Goal: Task Accomplishment & Management: Manage account settings

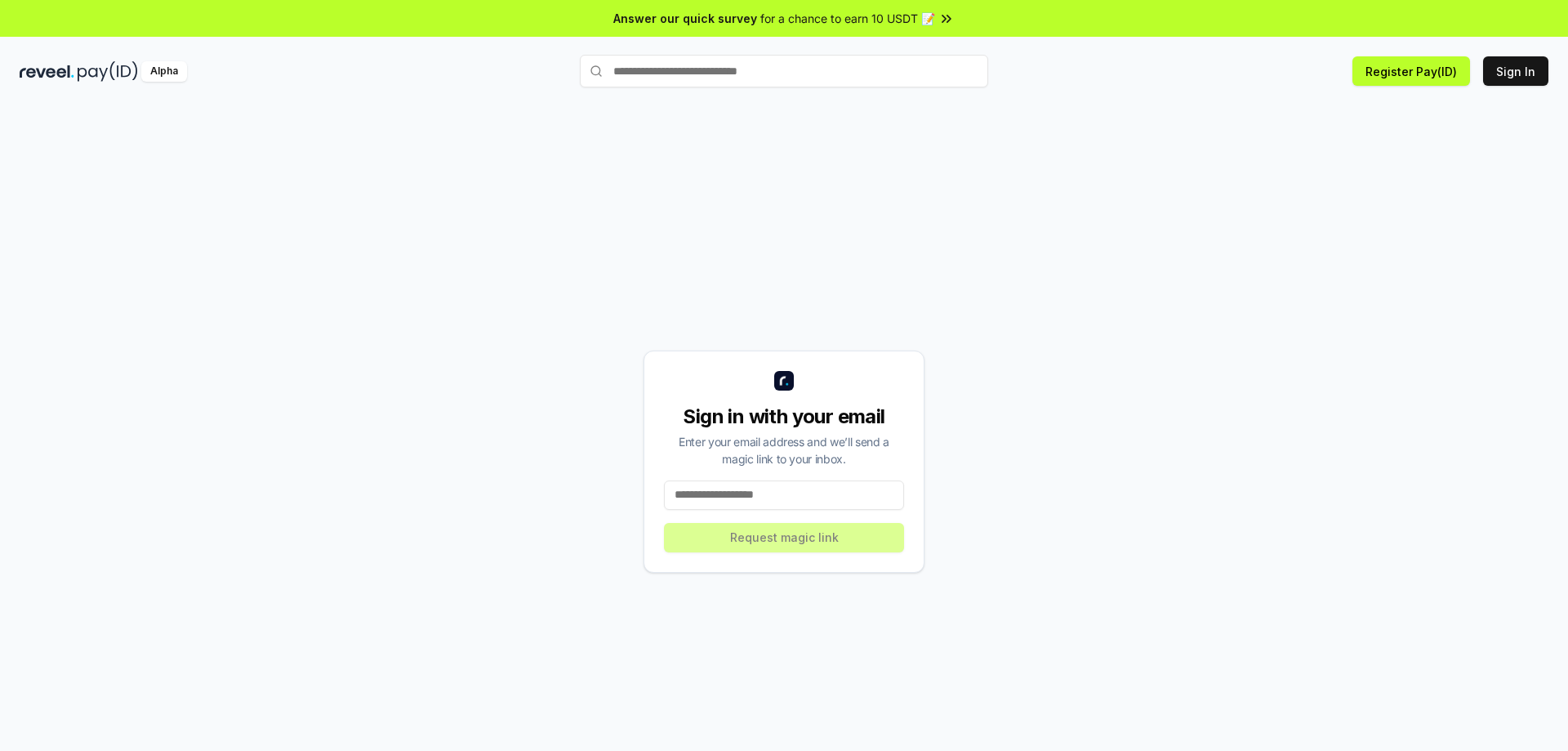
click at [755, 493] on input at bounding box center [784, 495] width 240 height 29
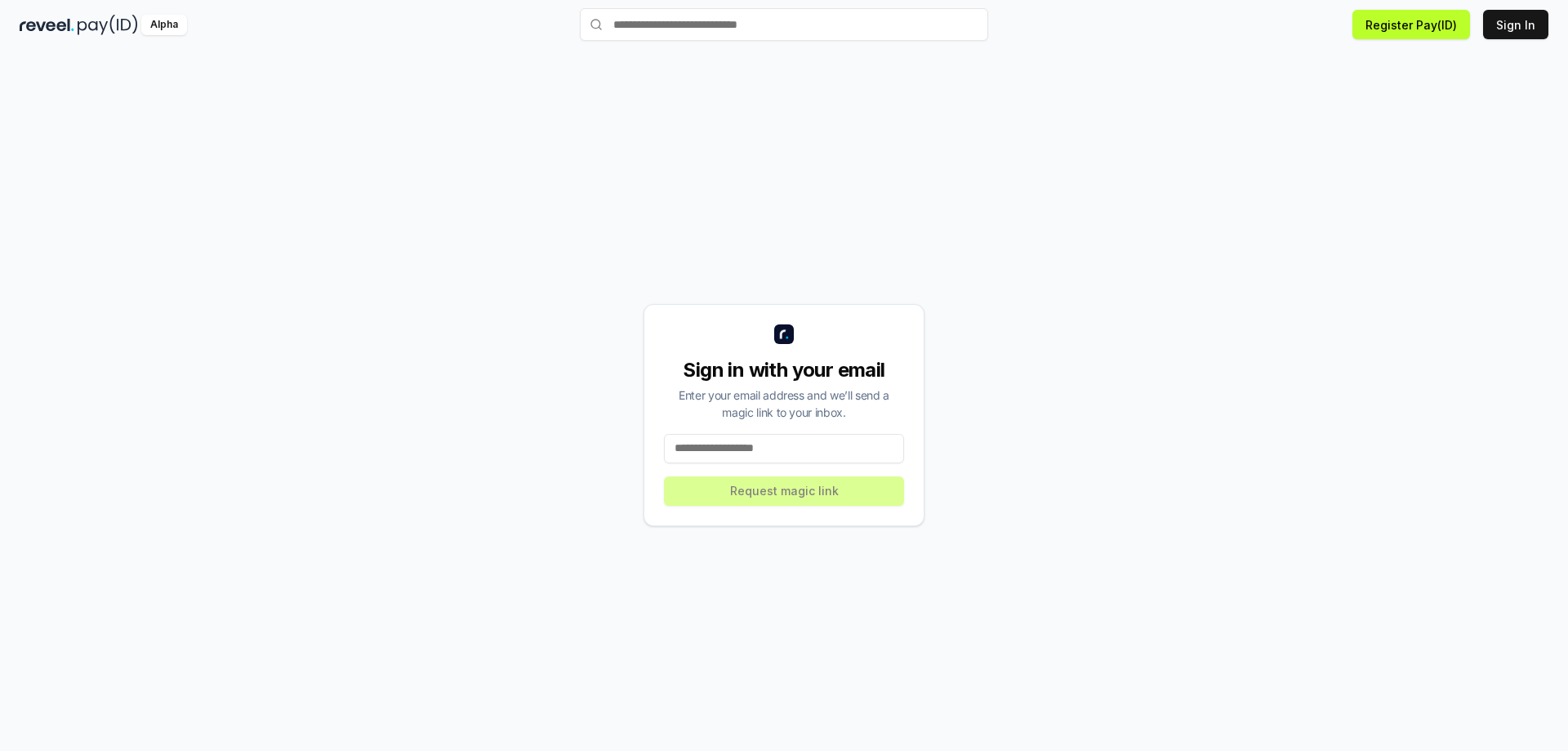
click at [728, 436] on input at bounding box center [784, 449] width 240 height 29
type input "**********"
click at [737, 496] on button "Request magic link" at bounding box center [784, 491] width 240 height 29
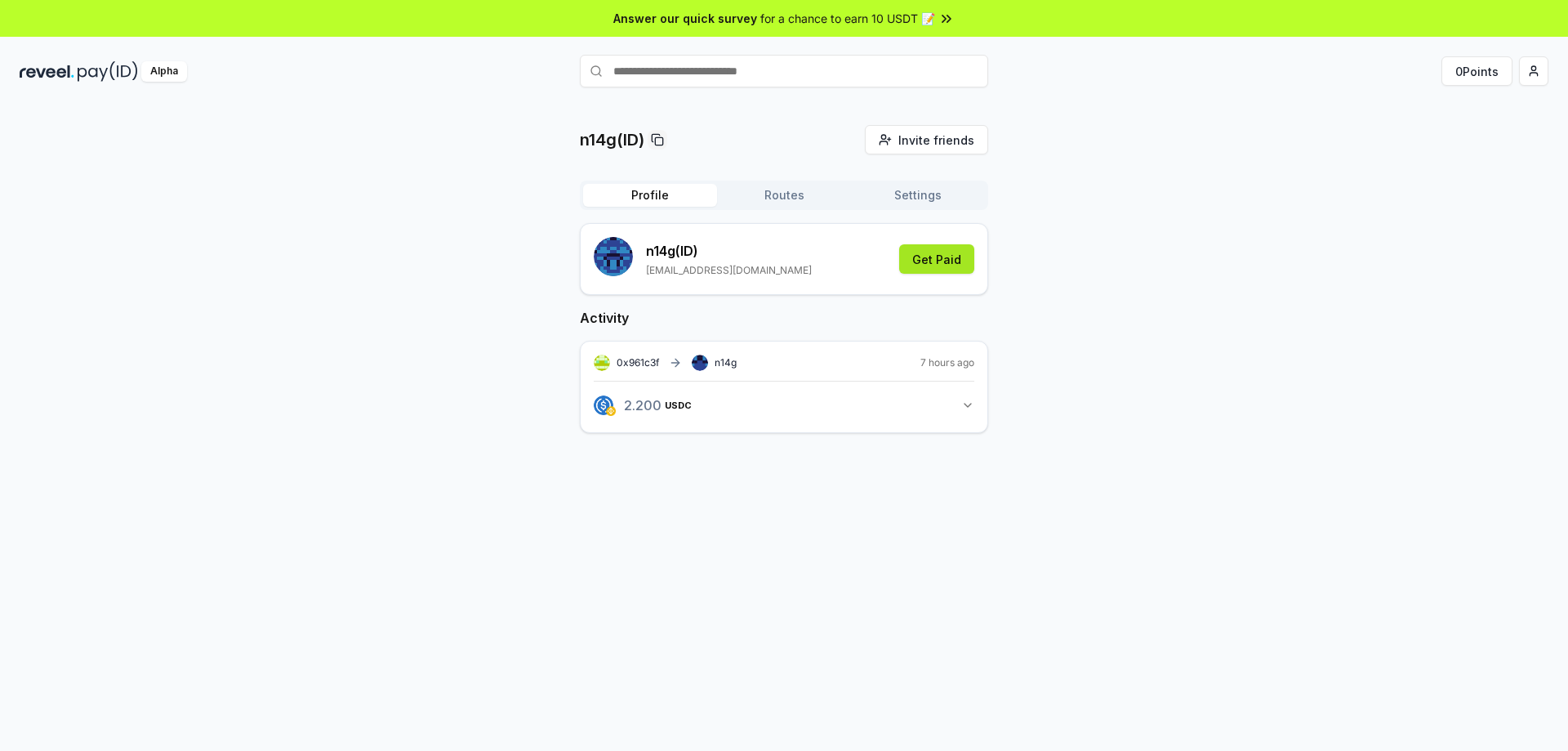
click at [927, 260] on button "Get Paid" at bounding box center [936, 259] width 76 height 29
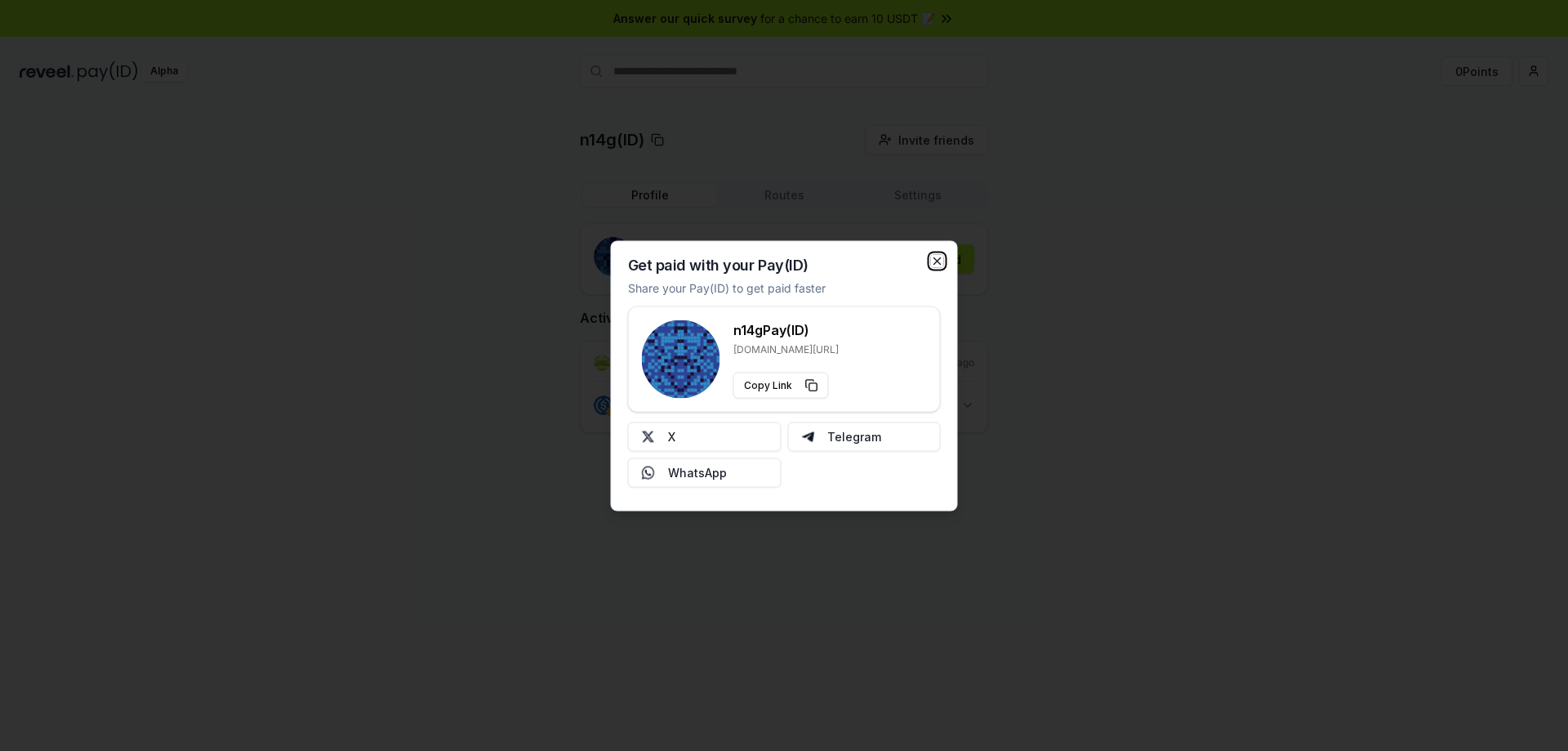
click at [936, 257] on icon "button" at bounding box center [937, 260] width 13 height 13
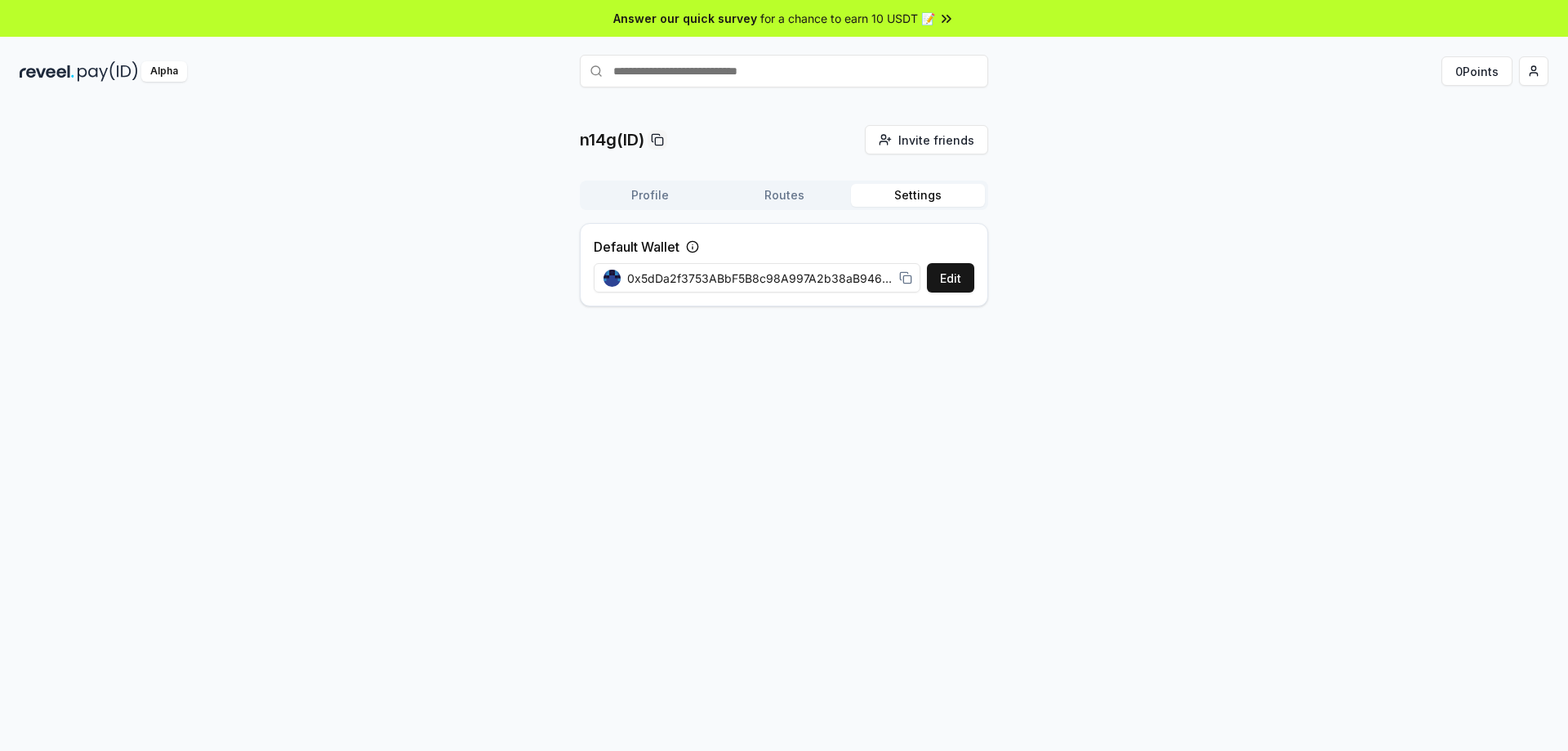
click at [909, 194] on button "Settings" at bounding box center [917, 194] width 133 height 23
click at [658, 199] on button "Profile" at bounding box center [650, 194] width 133 height 23
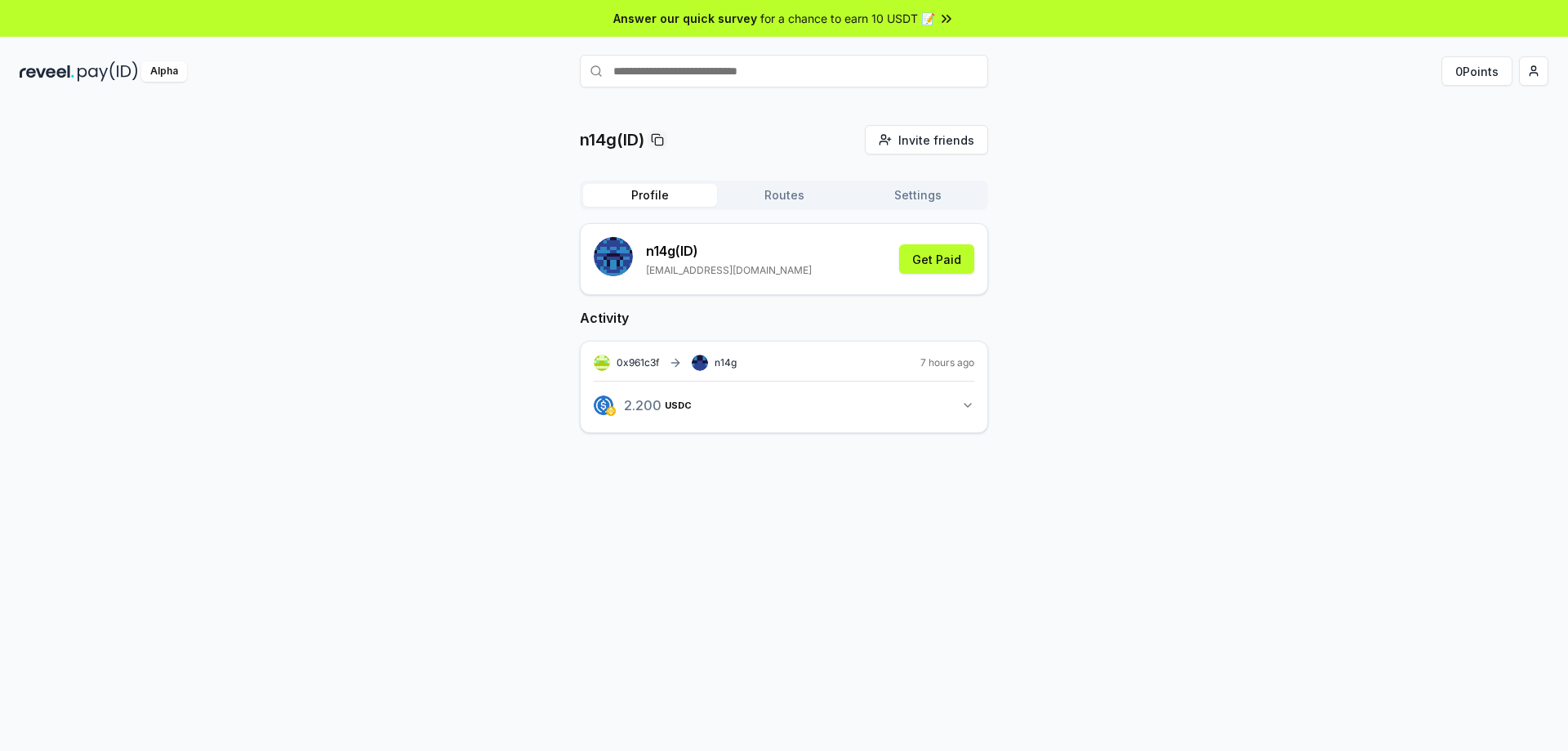
click at [967, 402] on icon "button" at bounding box center [967, 404] width 13 height 13
click at [922, 147] on span "Invite friends" at bounding box center [935, 139] width 76 height 17
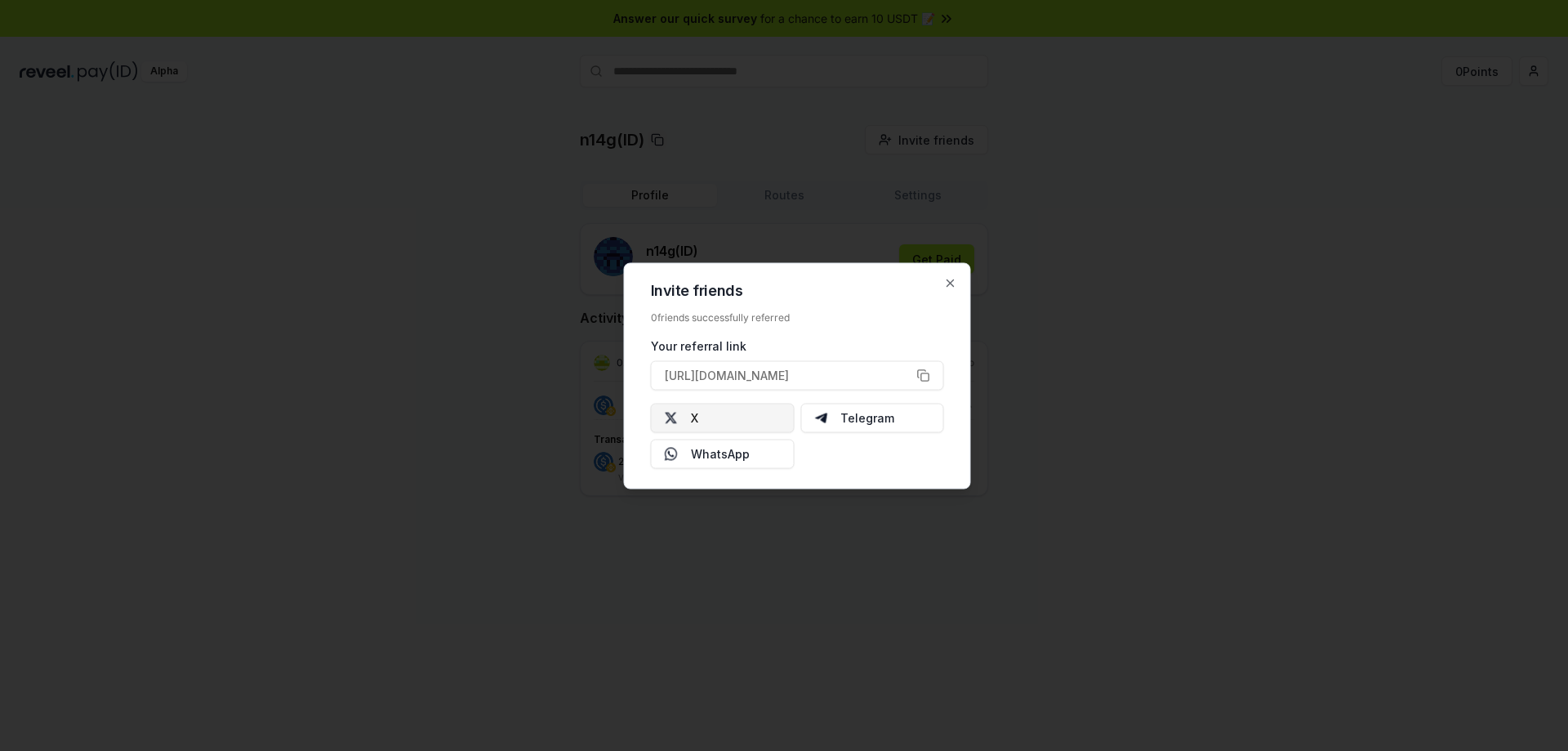
click at [760, 423] on button "X" at bounding box center [722, 417] width 143 height 29
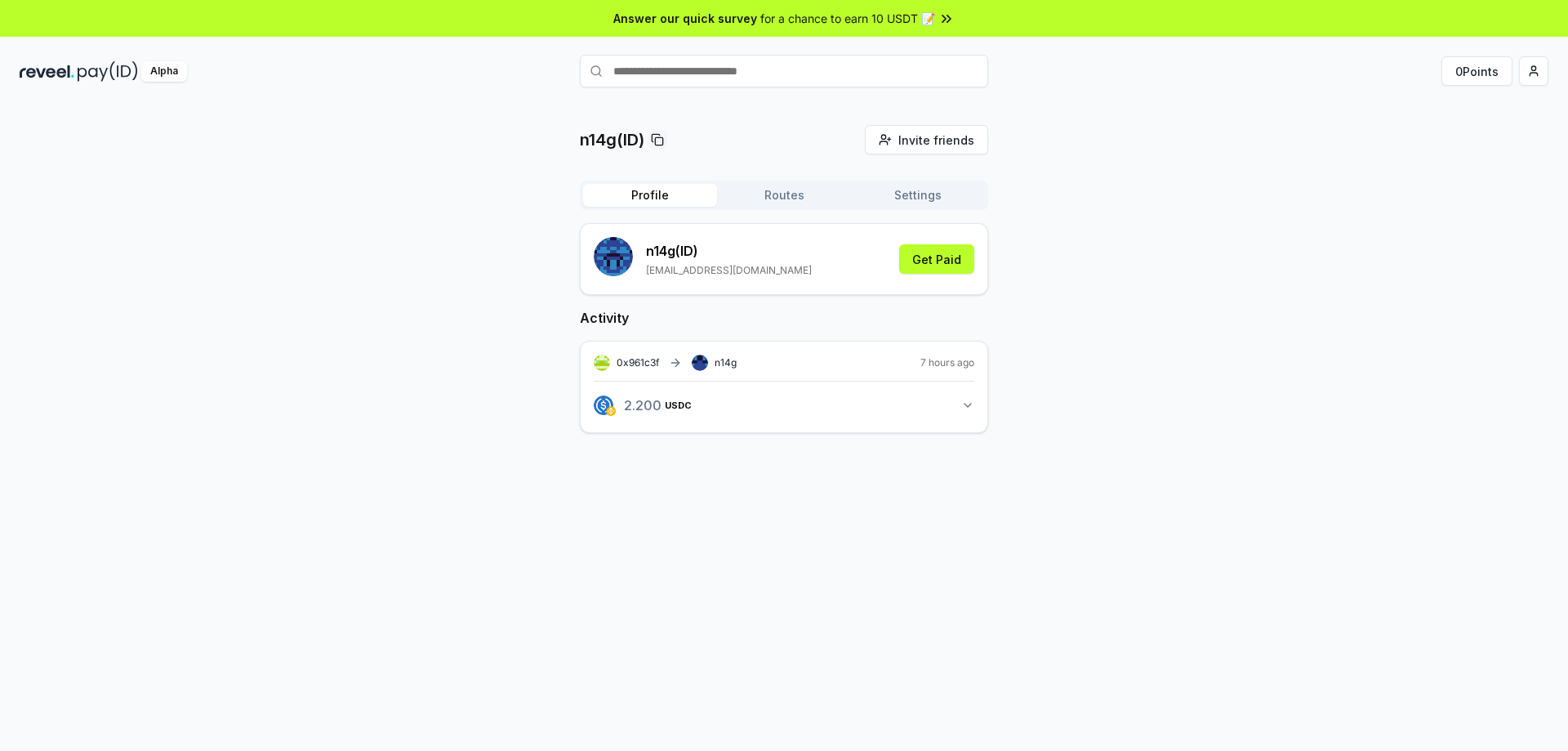
click at [967, 407] on icon "button" at bounding box center [967, 404] width 13 height 13
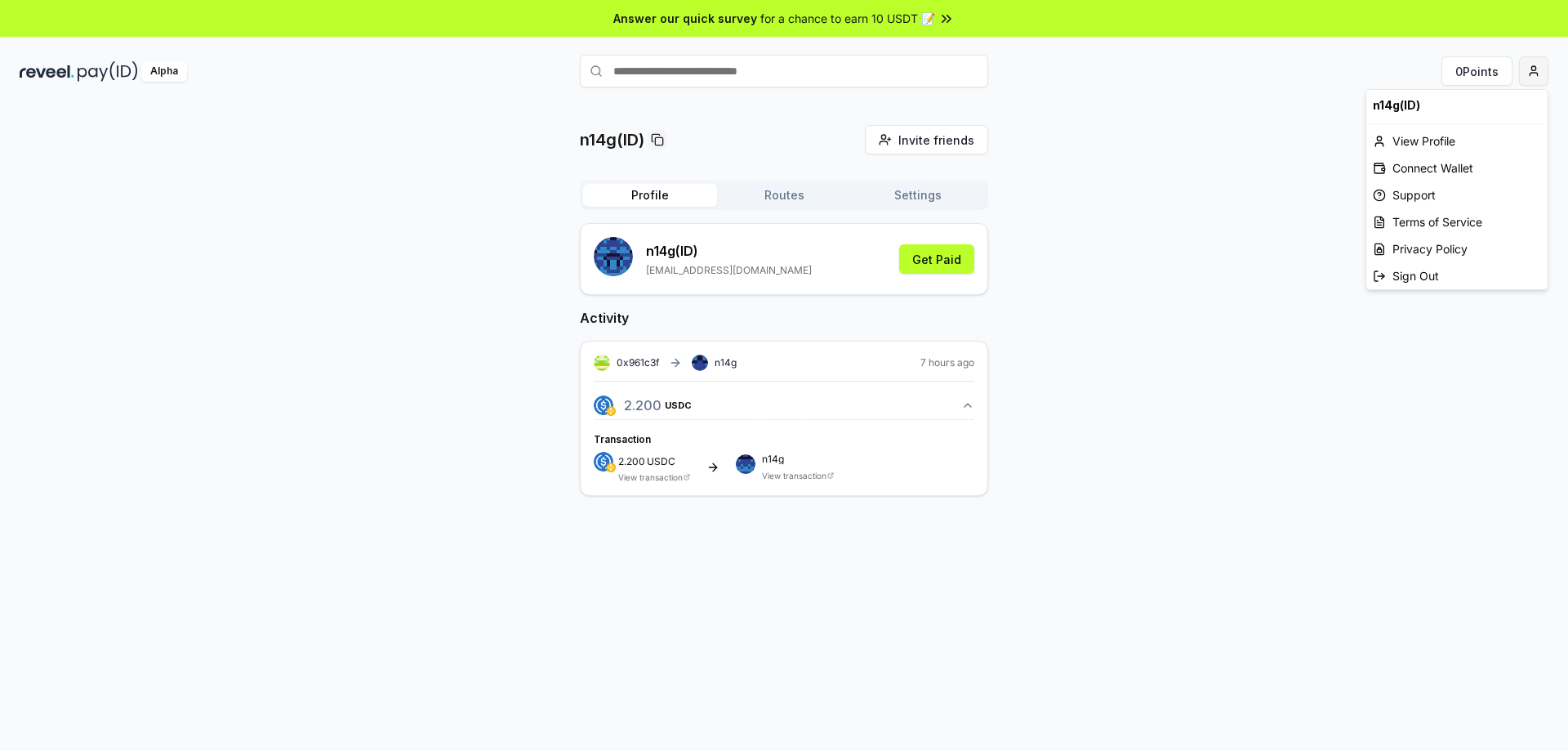
click at [1535, 74] on html "Answer our quick survey for a chance to earn 10 USDT 📝 Alpha 0 Points n14g(ID) …" at bounding box center [784, 375] width 1568 height 751
click at [664, 513] on html "Answer our quick survey for a chance to earn 10 USDT 📝 Alpha 0 Points n14g(ID) …" at bounding box center [784, 375] width 1568 height 751
click at [653, 475] on link "View transaction" at bounding box center [651, 477] width 65 height 10
